Goal: Book appointment/travel/reservation

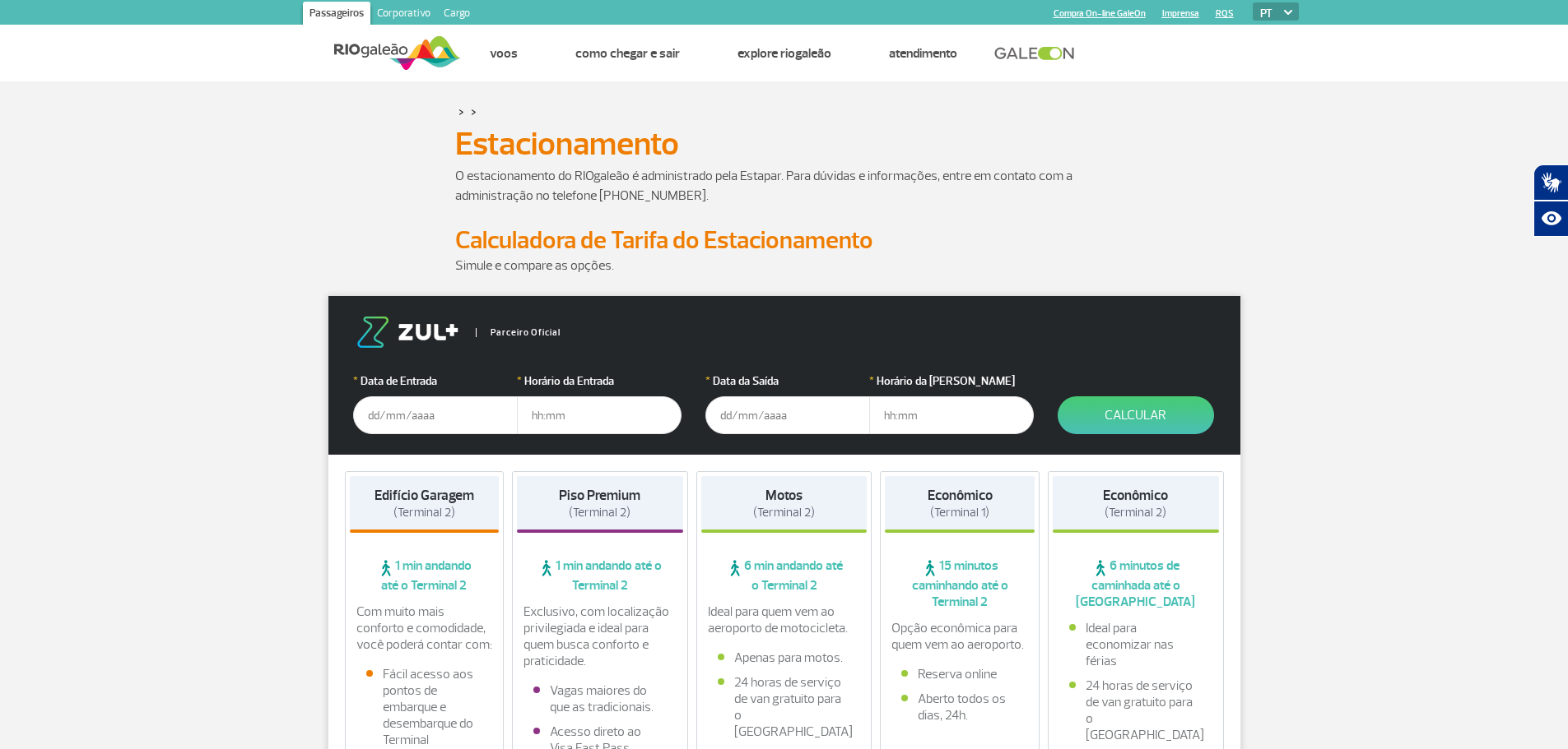
click at [443, 422] on input "text" at bounding box center [436, 416] width 165 height 38
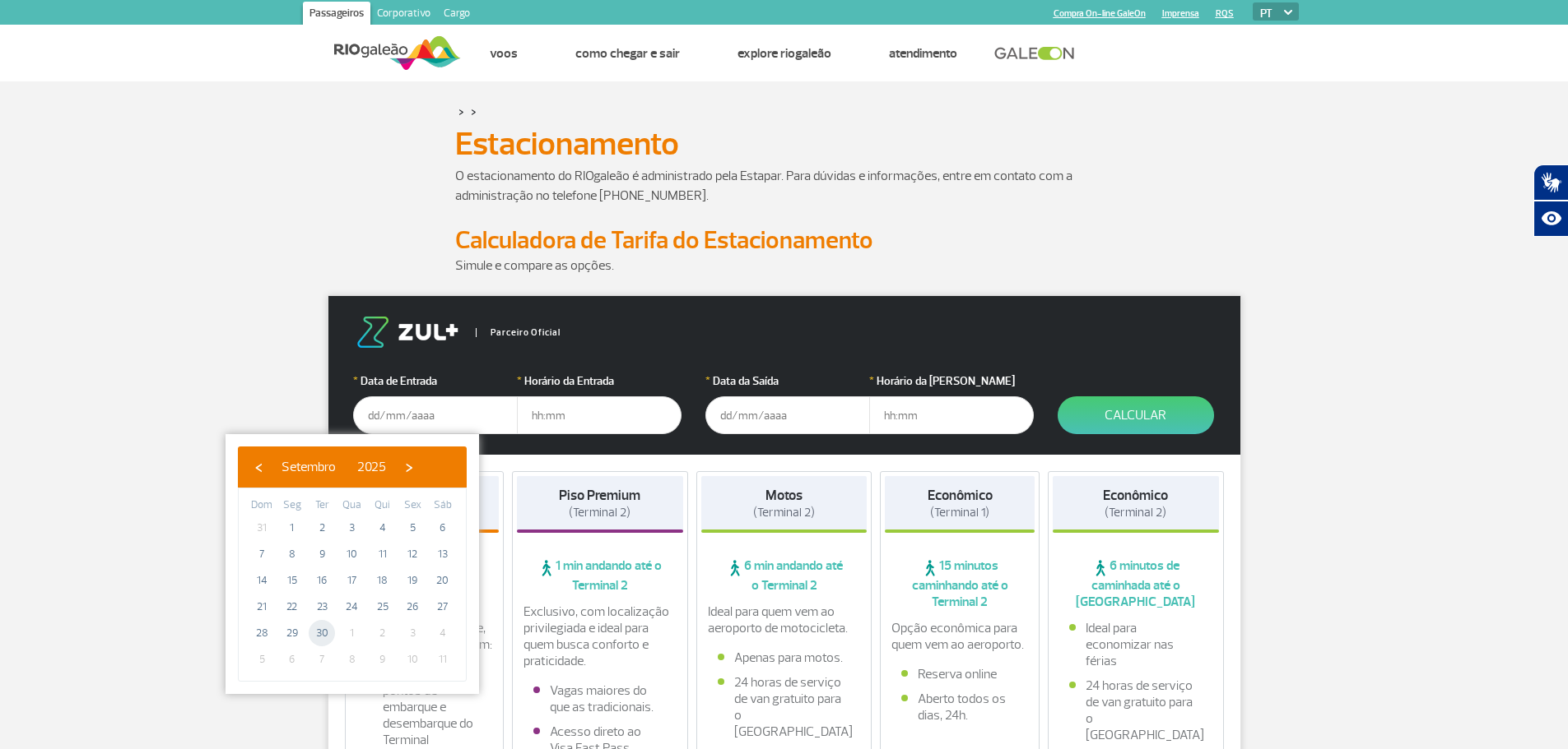
click at [320, 633] on span "30" at bounding box center [322, 633] width 27 height 27
type input "[DATE]"
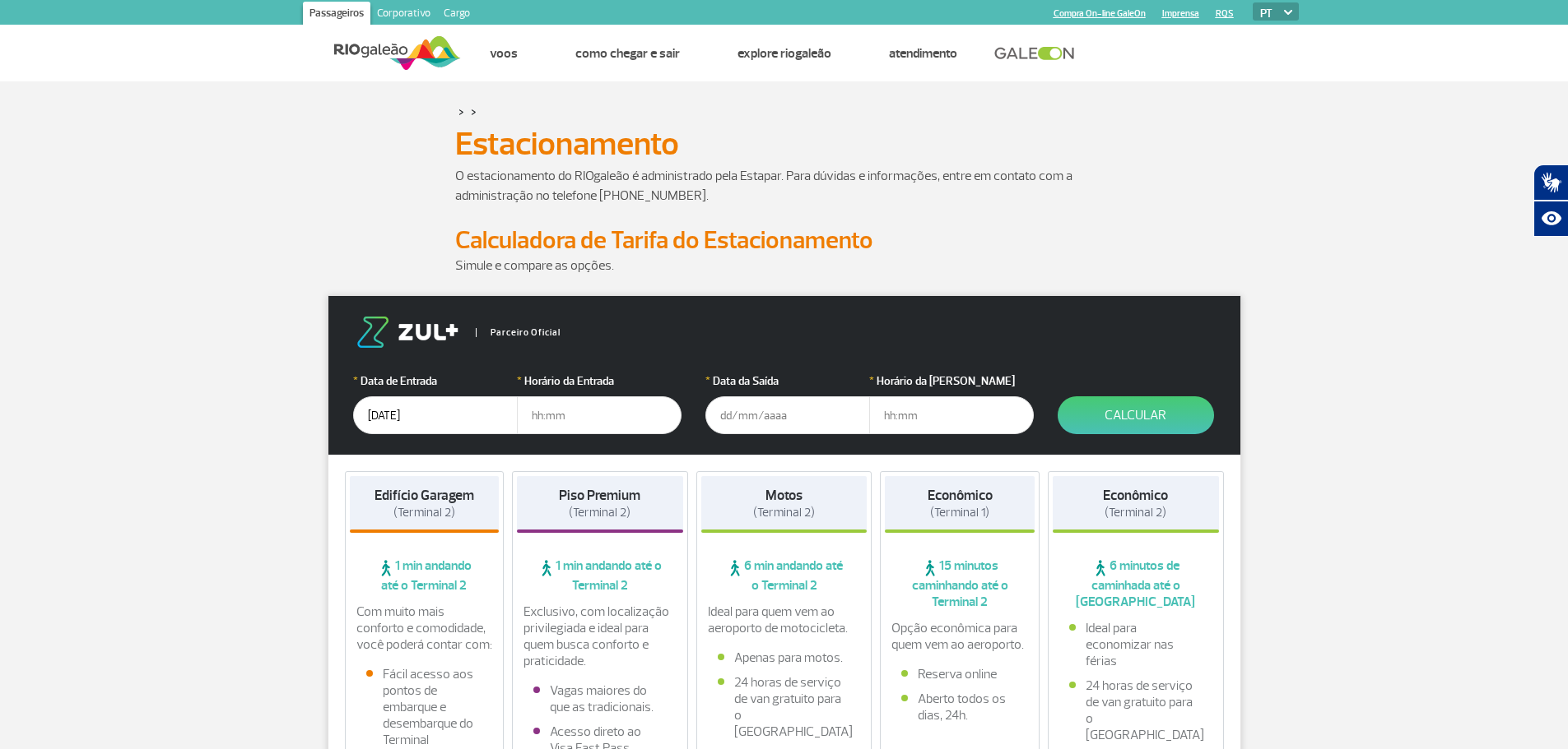
click at [561, 414] on input "text" at bounding box center [600, 416] width 165 height 38
click at [561, 414] on input "10" at bounding box center [600, 416] width 165 height 38
type input "10:00"
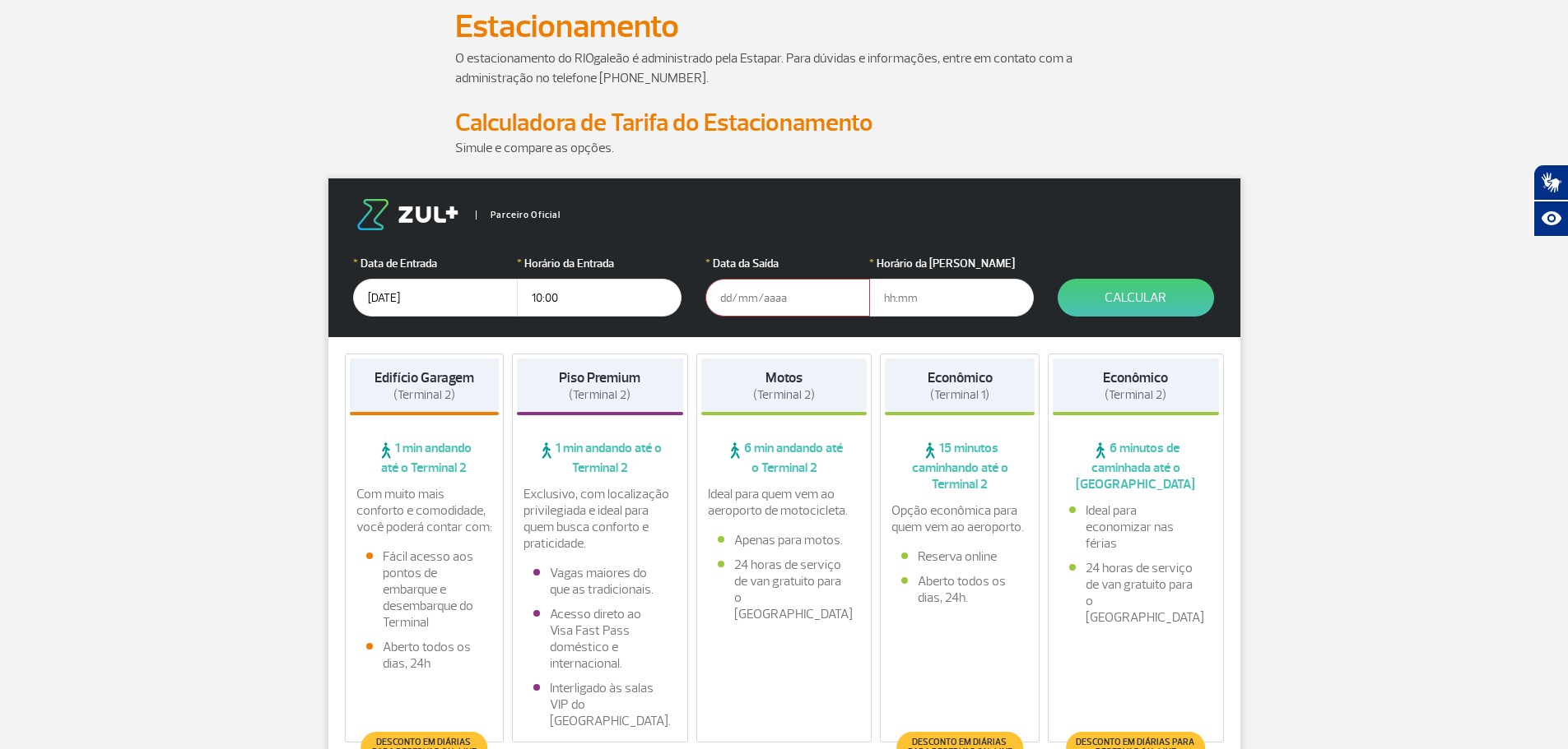
scroll to position [165, 0]
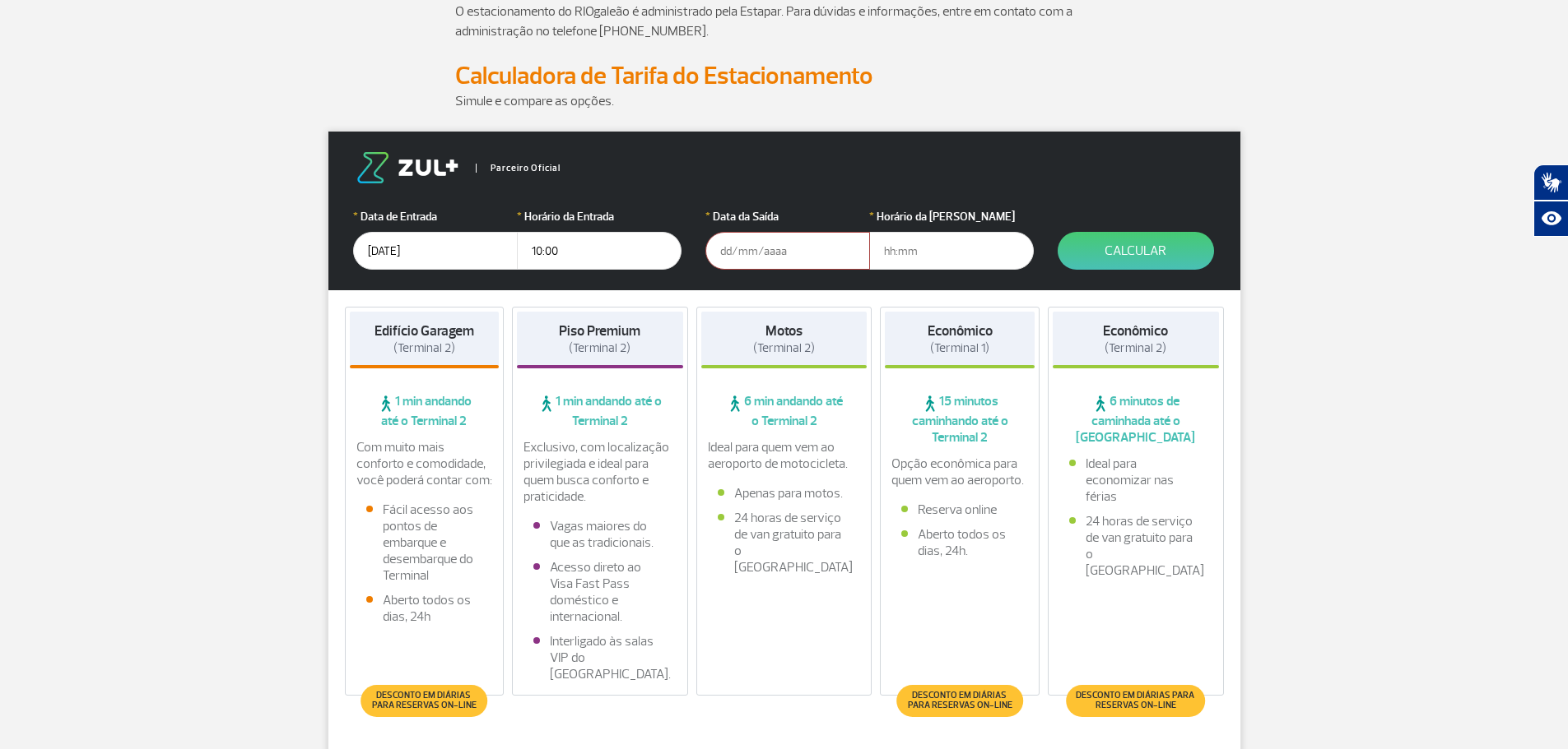
click at [794, 247] on input "text" at bounding box center [787, 251] width 165 height 38
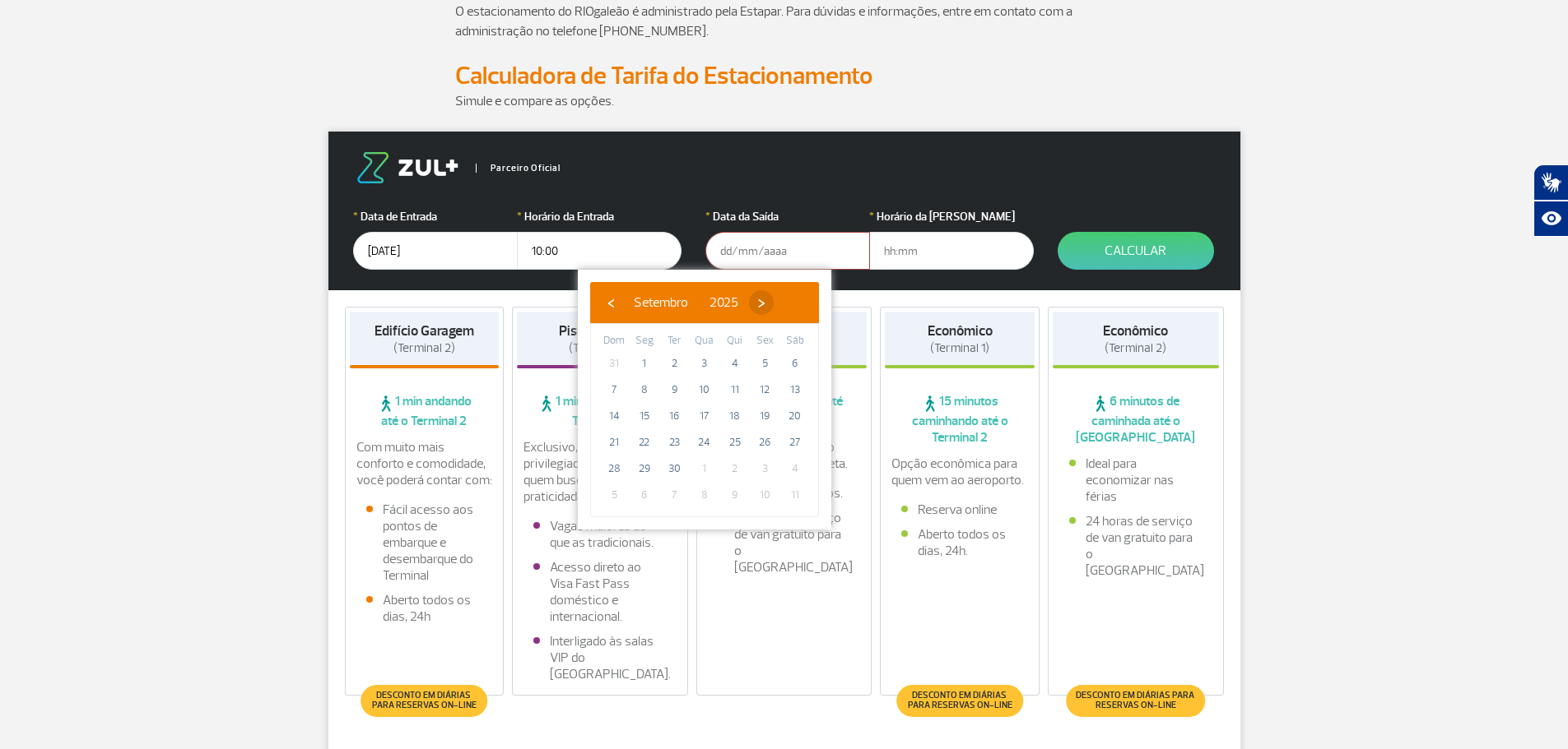
click at [774, 310] on span "›" at bounding box center [762, 303] width 25 height 25
click at [647, 398] on span "6" at bounding box center [644, 390] width 27 height 27
type input "[DATE]"
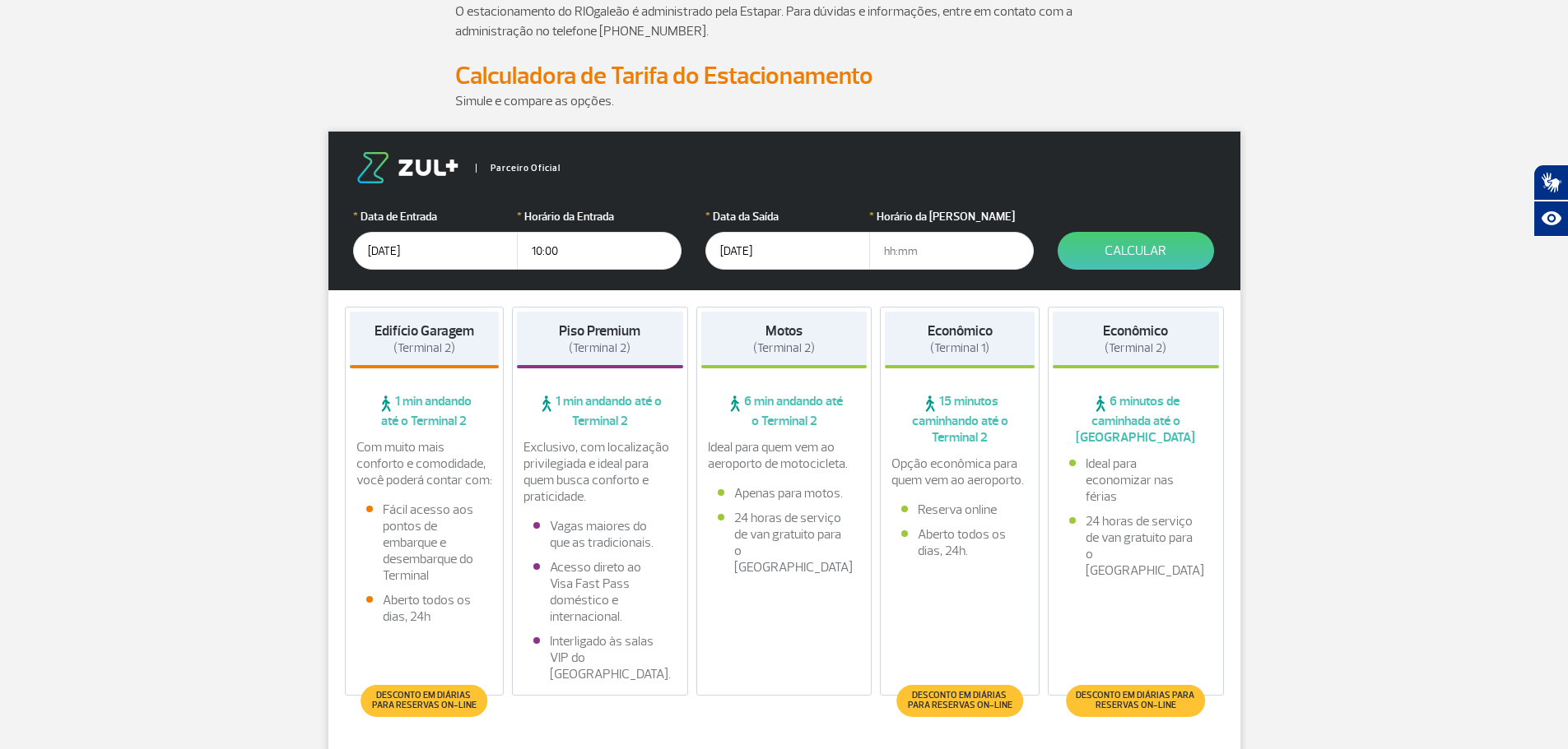
click at [964, 269] on input "text" at bounding box center [951, 251] width 165 height 38
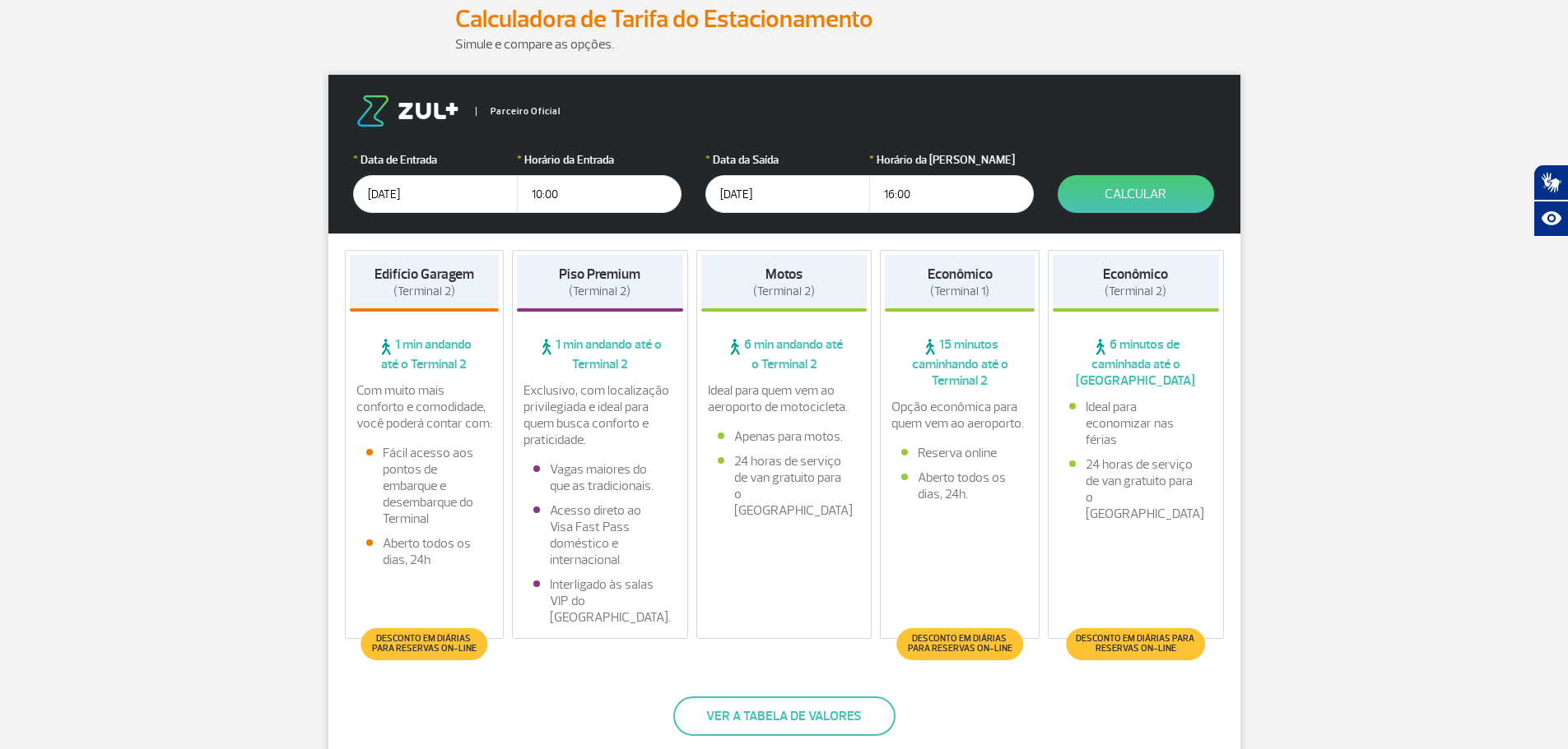
scroll to position [247, 0]
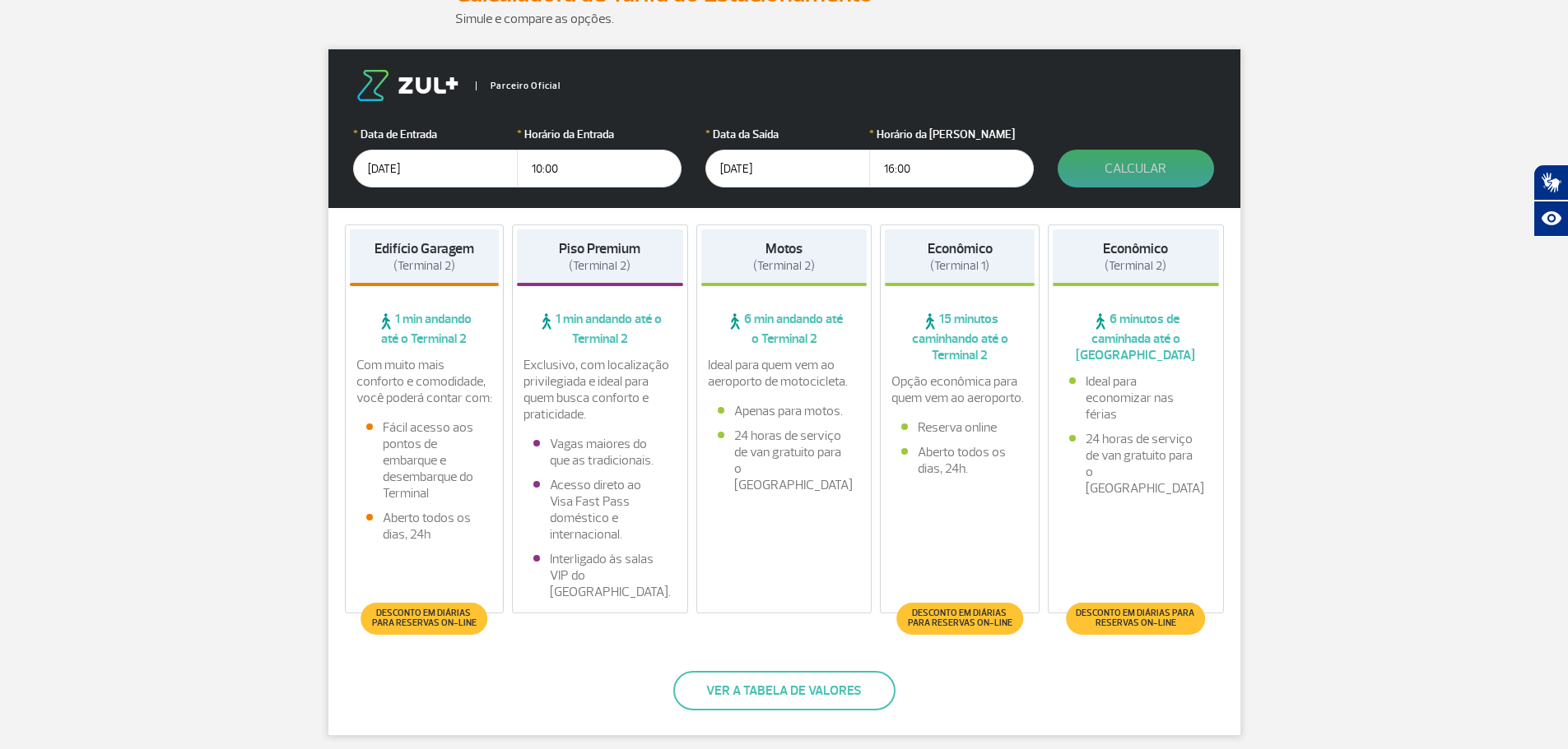
type input "16:00"
click at [1169, 178] on button "Calcular" at bounding box center [1135, 169] width 156 height 38
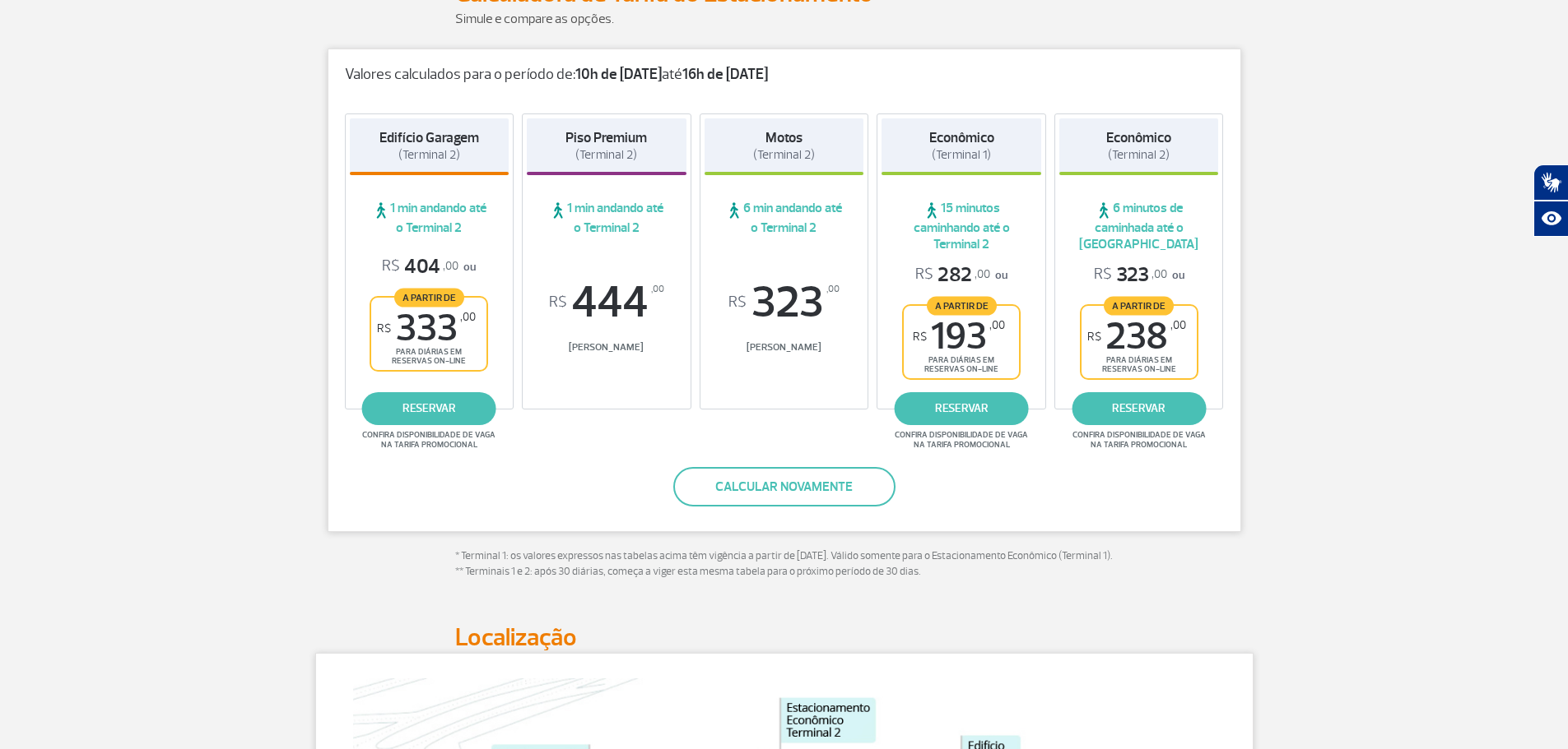
scroll to position [165, 0]
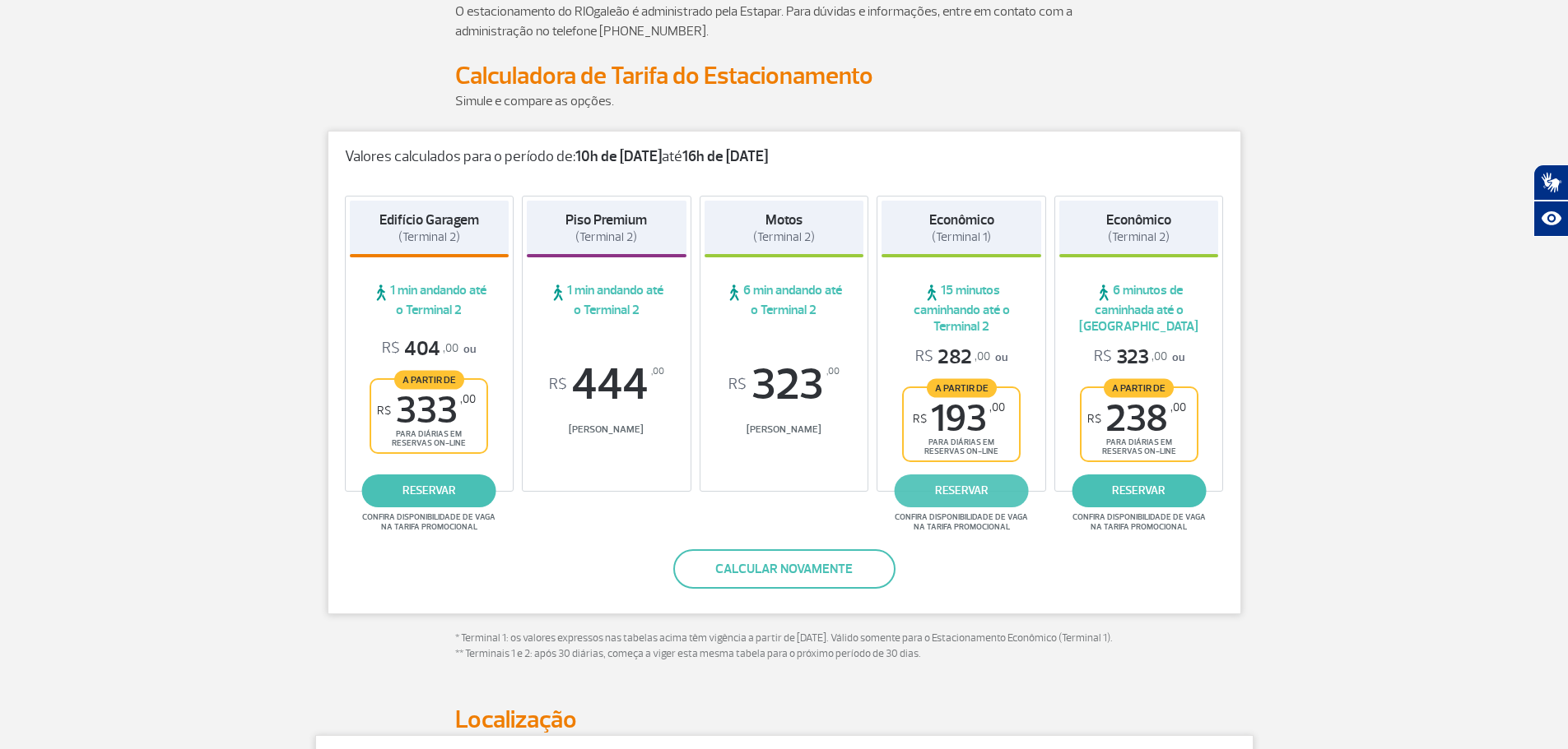
click at [979, 496] on link "reservar" at bounding box center [962, 490] width 135 height 33
click at [850, 579] on button "Calcular novamente" at bounding box center [784, 569] width 223 height 40
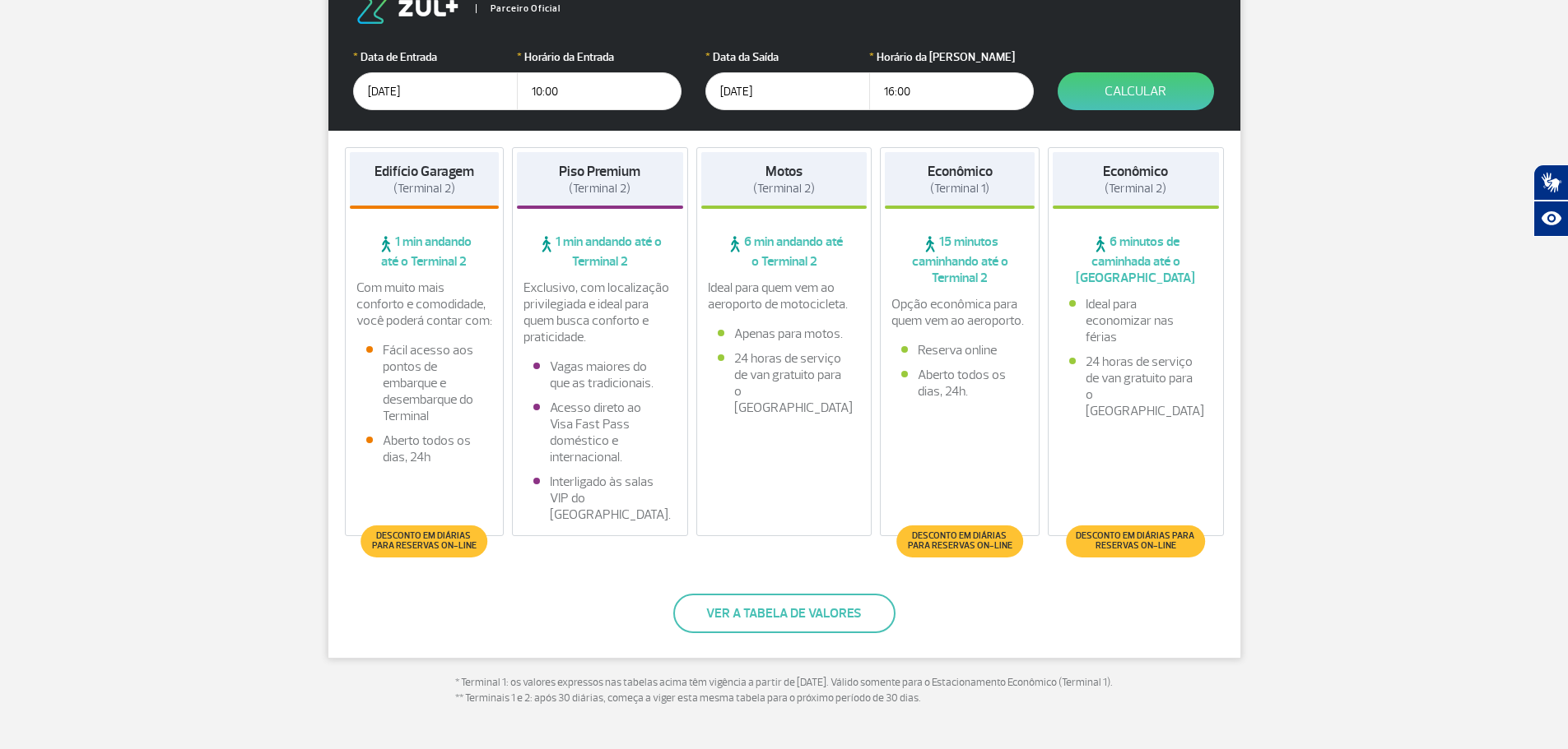
scroll to position [329, 0]
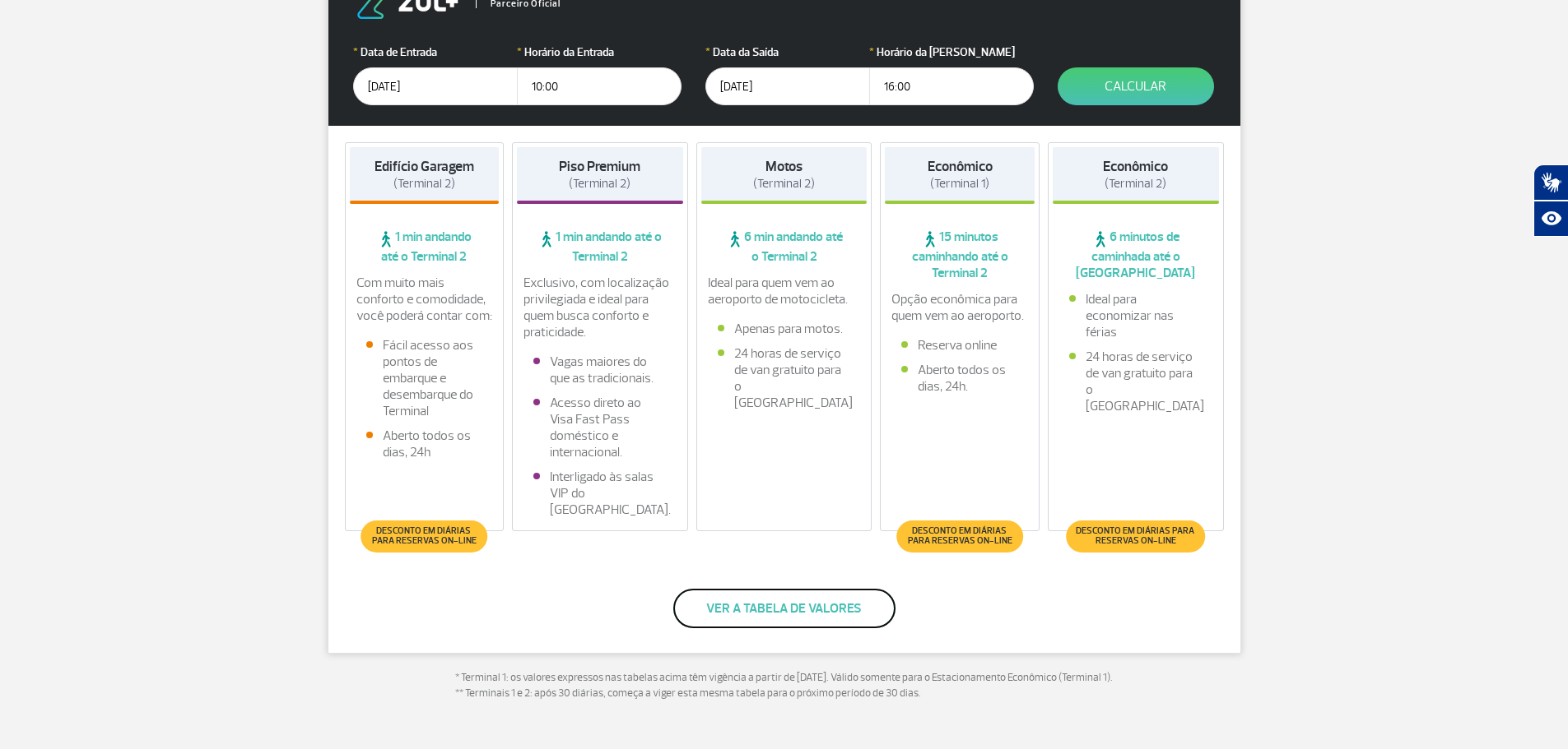
click at [776, 604] on button "Ver a tabela de valores" at bounding box center [784, 609] width 223 height 40
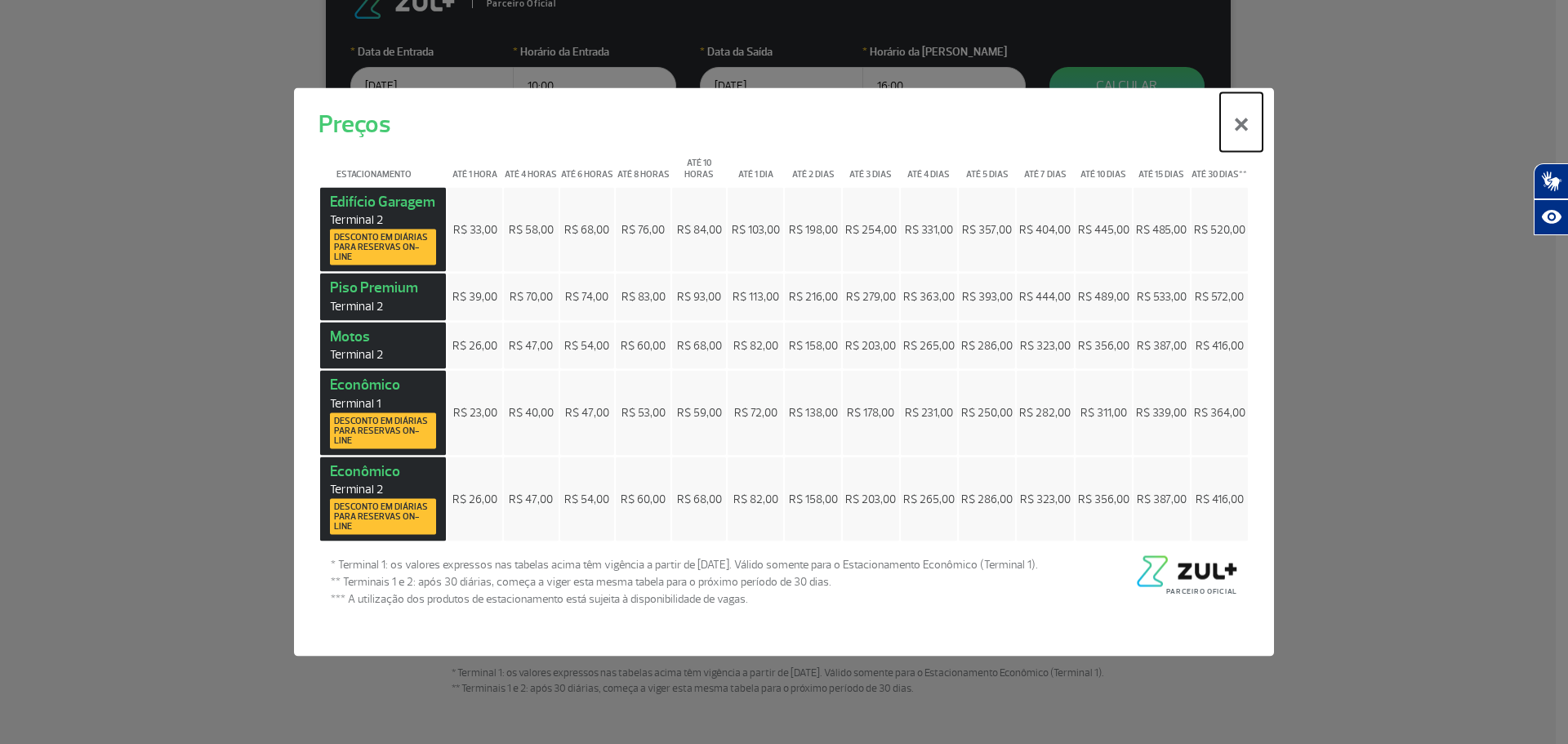
click at [1246, 120] on button "×" at bounding box center [1241, 121] width 42 height 59
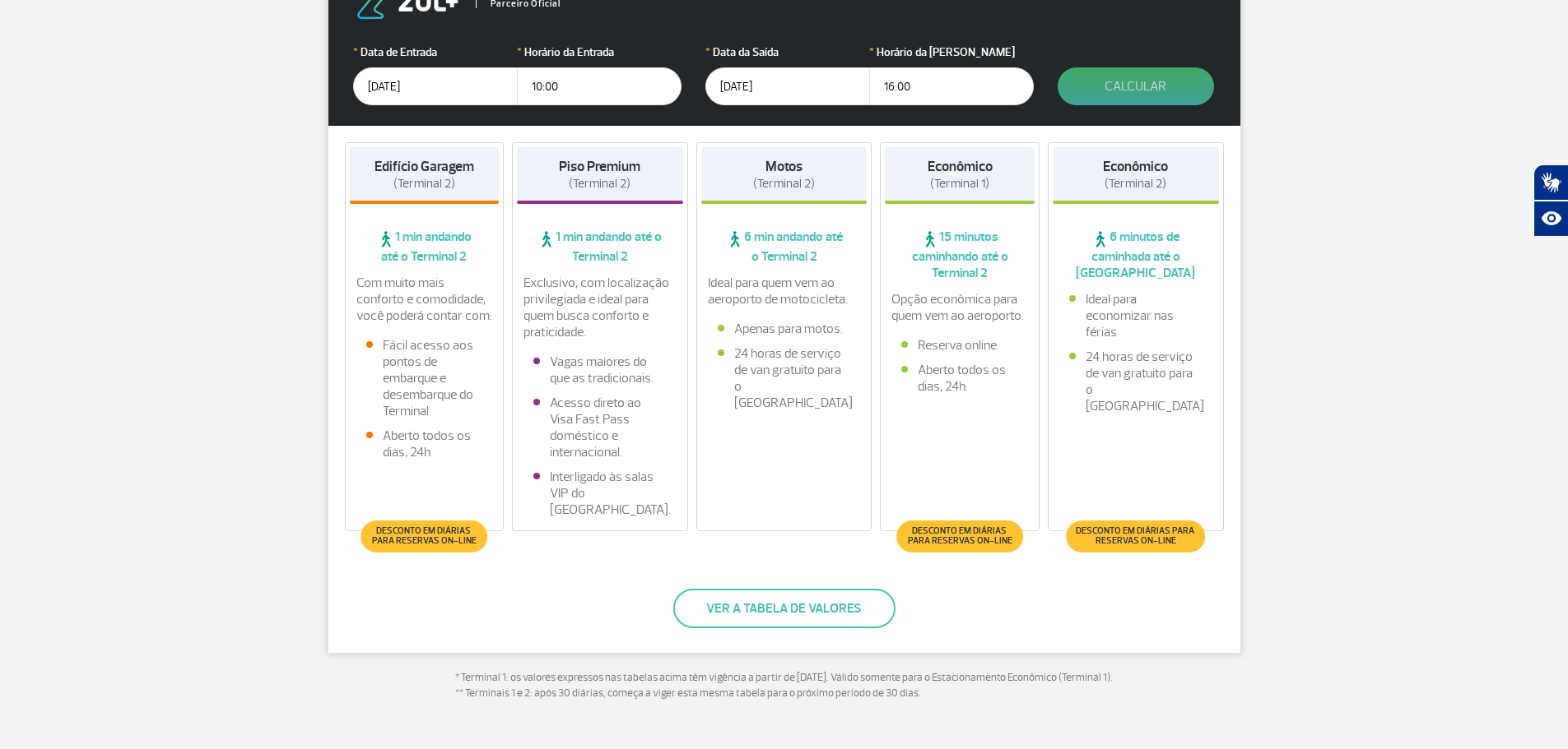
click at [1136, 92] on button "Calcular" at bounding box center [1135, 86] width 156 height 38
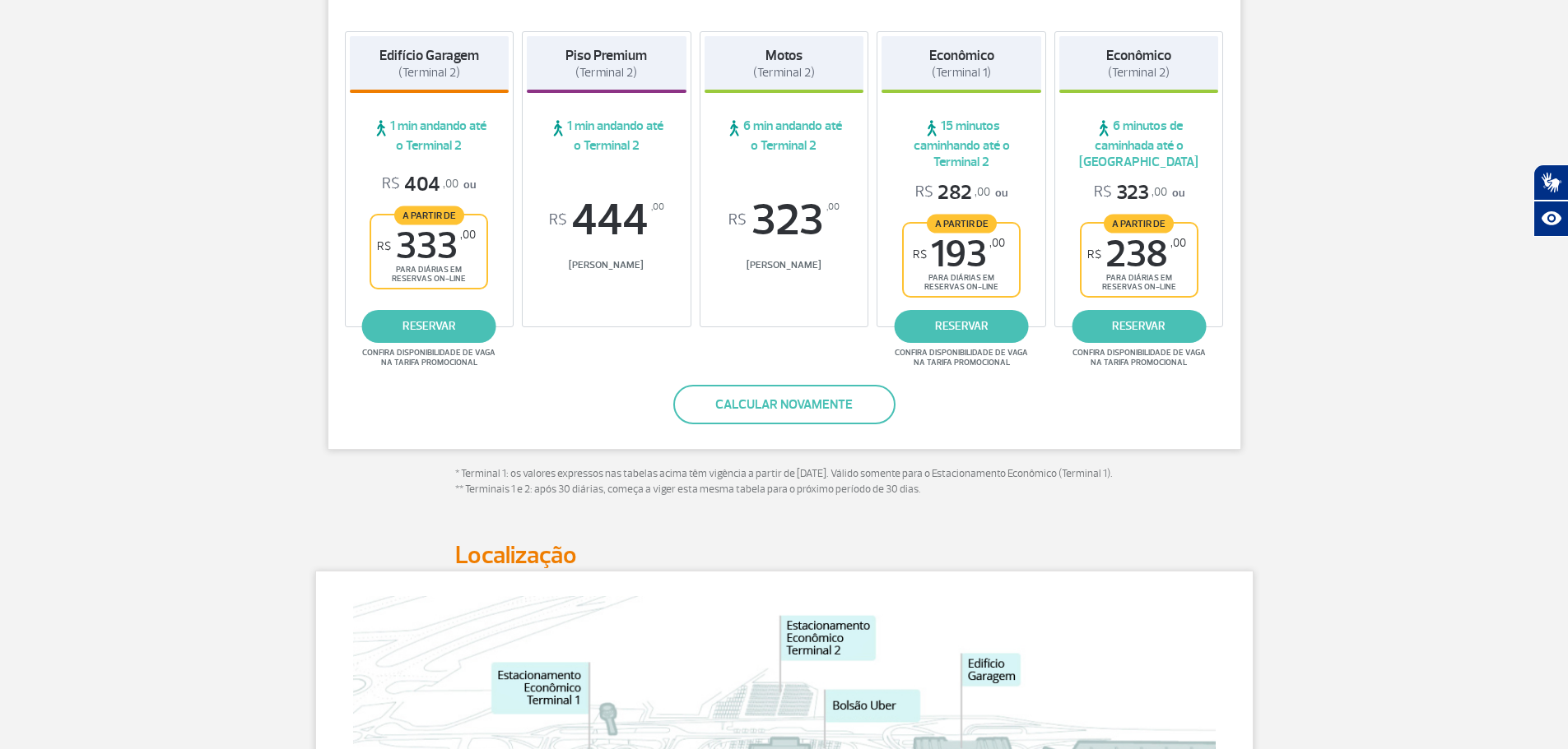
scroll to position [170, 0]
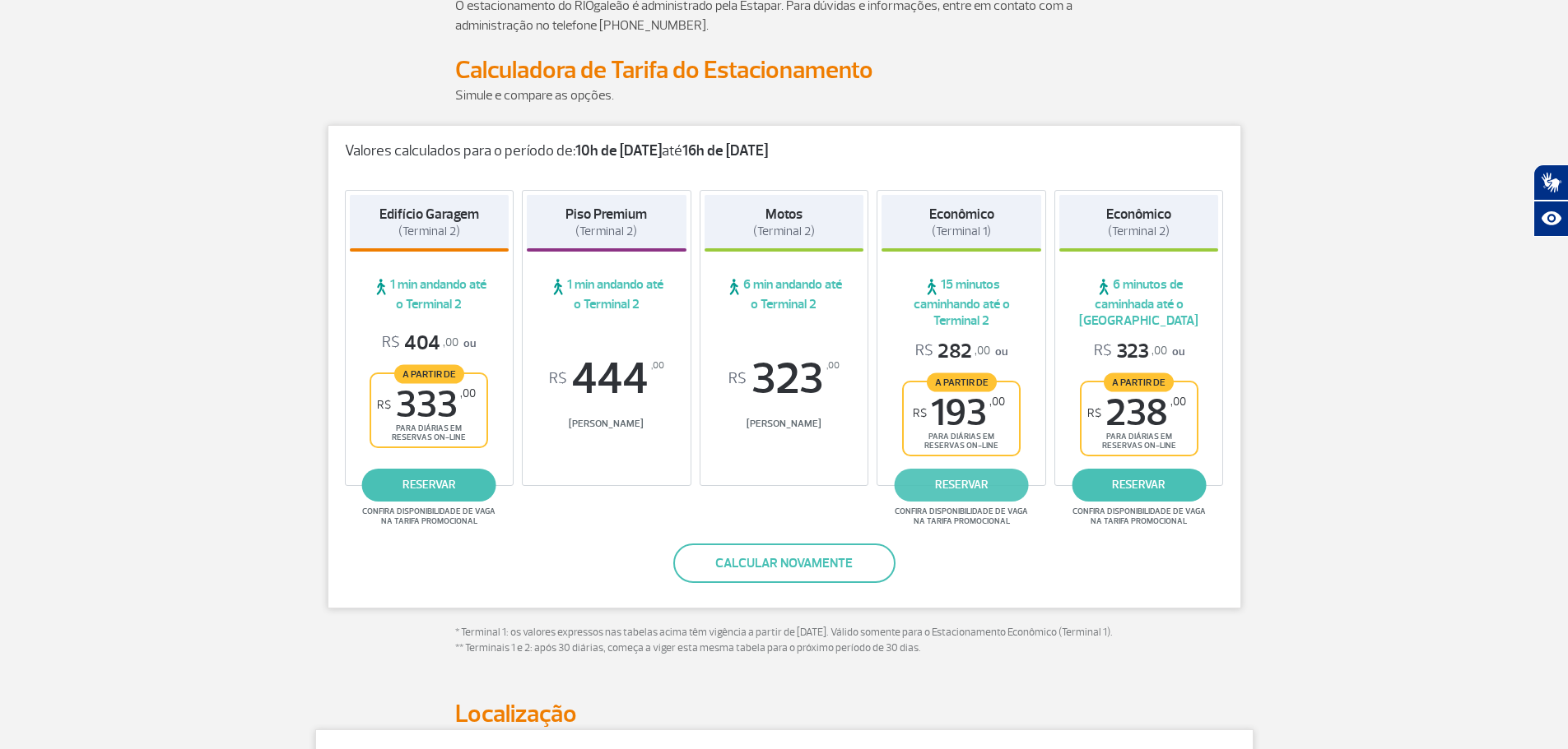
click at [963, 482] on link "reservar" at bounding box center [962, 485] width 135 height 33
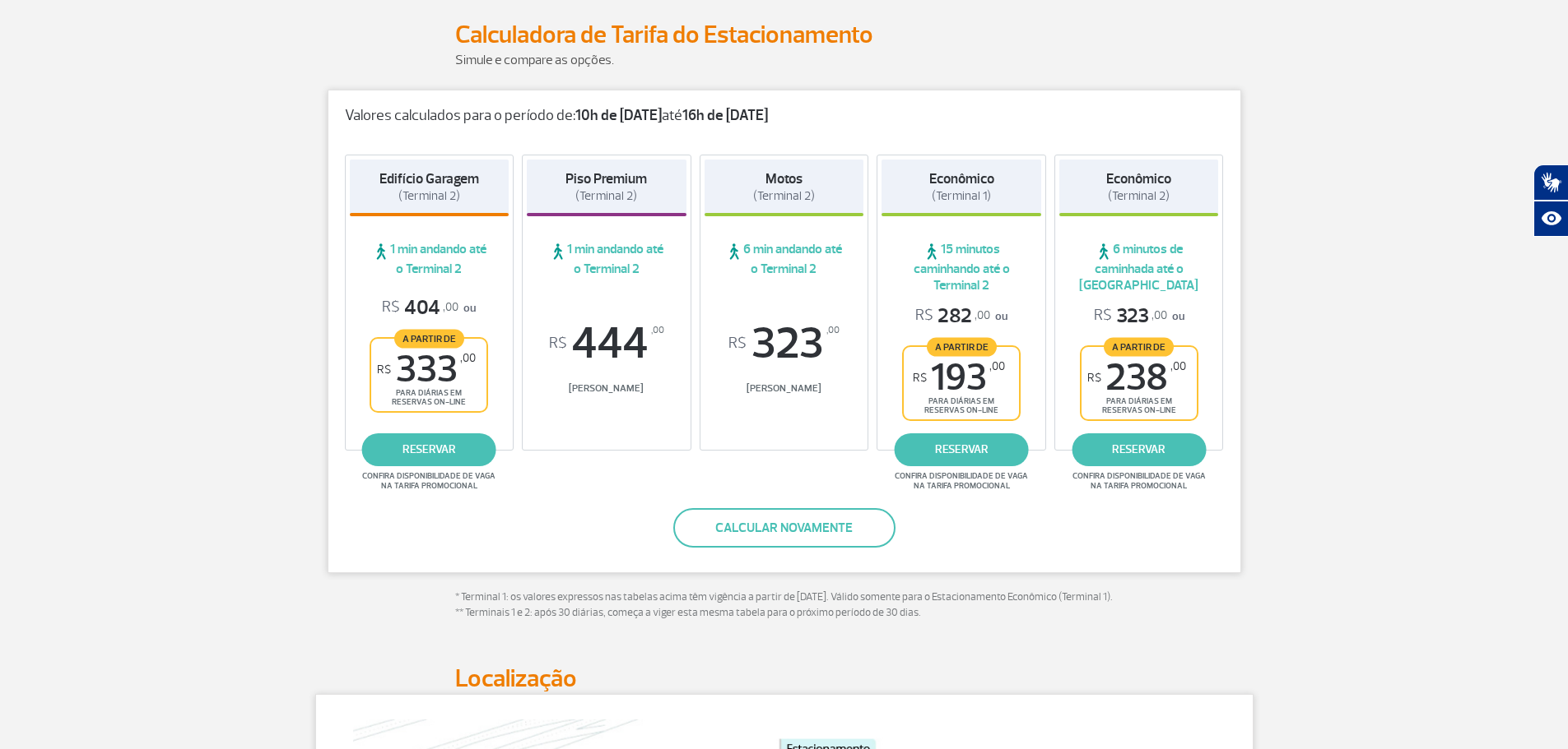
scroll to position [247, 0]
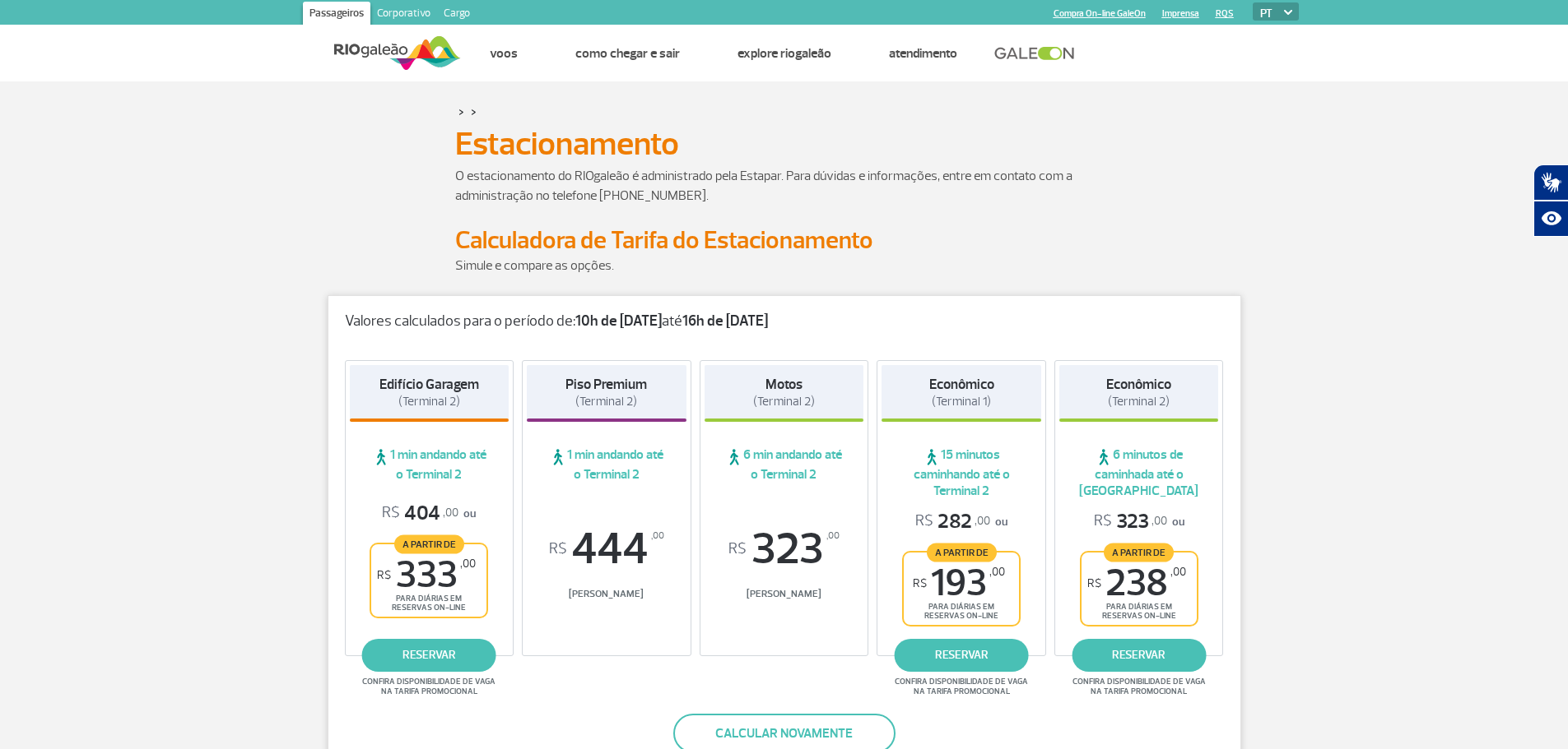
scroll to position [0, 0]
